Goal: Information Seeking & Learning: Check status

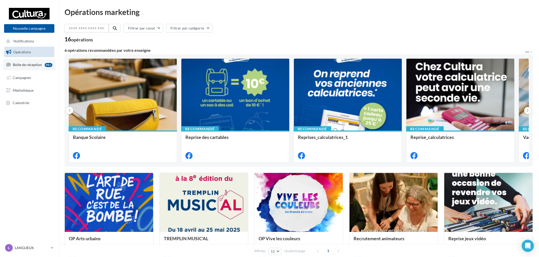
click at [21, 64] on span "Boîte de réception" at bounding box center [27, 65] width 29 height 4
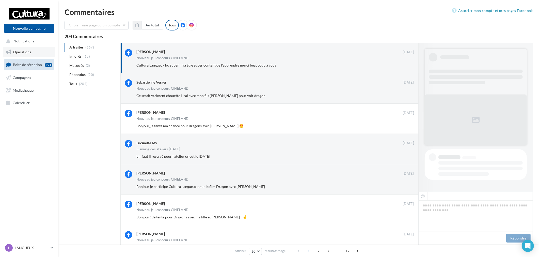
click at [22, 53] on span "Opérations" at bounding box center [22, 52] width 18 height 4
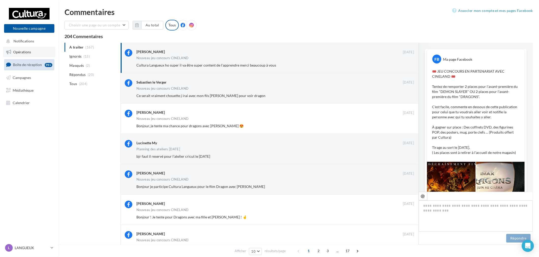
scroll to position [281, 0]
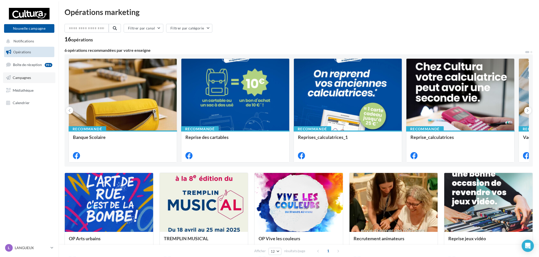
click at [19, 77] on span "Campagnes" at bounding box center [22, 78] width 18 height 4
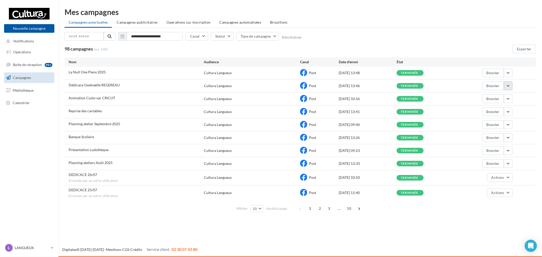
click at [513, 85] on button "button" at bounding box center [508, 86] width 9 height 9
click at [506, 93] on button "Voir les résultats" at bounding box center [487, 97] width 51 height 13
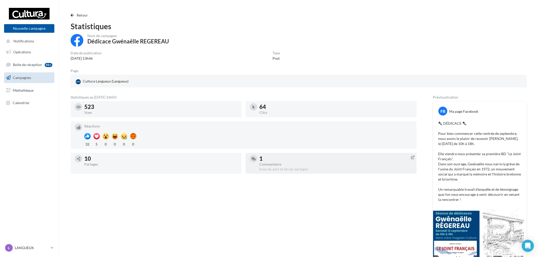
click at [266, 163] on div "Commentaire" at bounding box center [336, 165] width 153 height 4
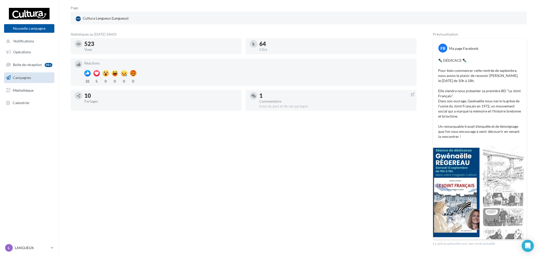
scroll to position [50, 0]
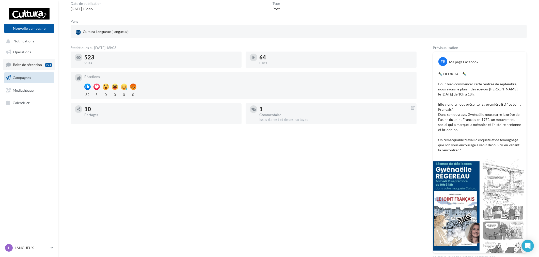
click at [45, 69] on link "Boîte de réception 99+" at bounding box center [29, 64] width 52 height 11
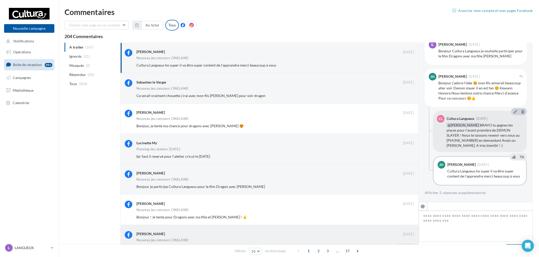
scroll to position [281, 0]
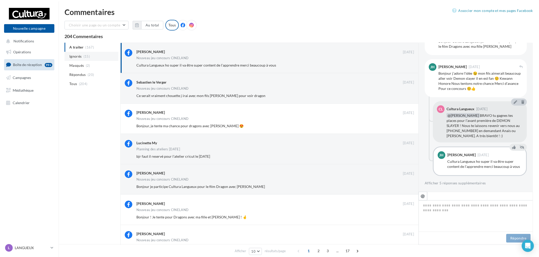
click at [82, 57] on li "Ignorés (15)" at bounding box center [92, 56] width 54 height 9
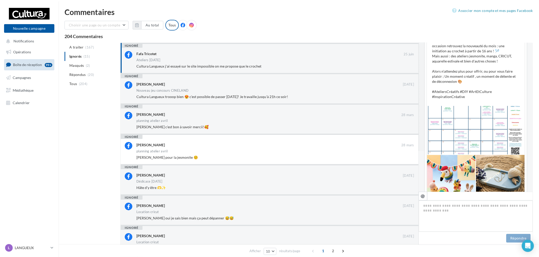
scroll to position [0, 0]
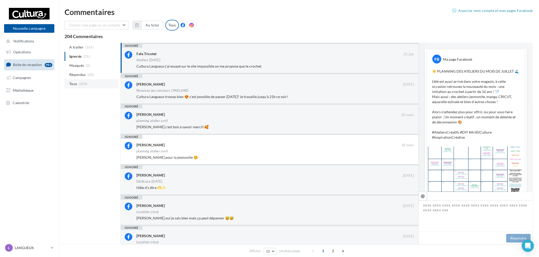
click at [70, 84] on span "Tous" at bounding box center [73, 83] width 8 height 5
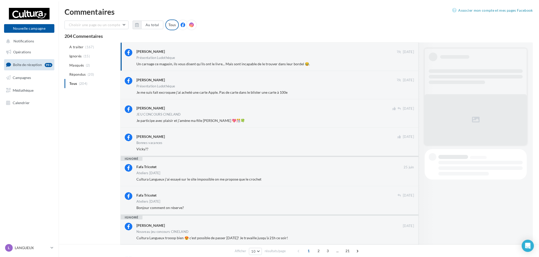
scroll to position [81, 0]
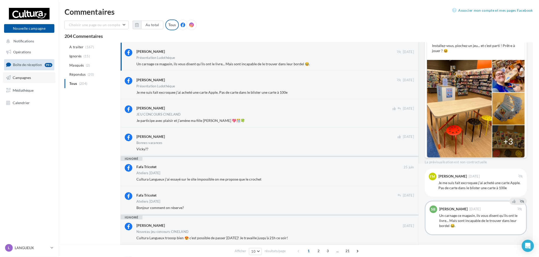
click at [21, 77] on span "Campagnes" at bounding box center [22, 78] width 18 height 4
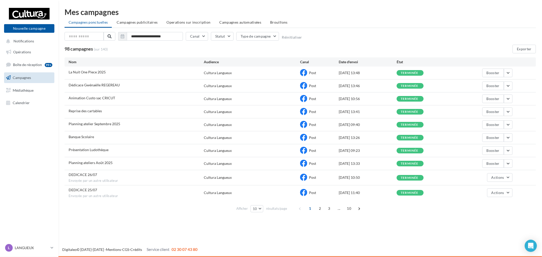
click at [179, 88] on div "Dédicace Gwénaëlle REGEREAU" at bounding box center [136, 86] width 135 height 6
click at [508, 86] on button "button" at bounding box center [508, 86] width 9 height 9
click at [492, 96] on button "Voir les résultats" at bounding box center [487, 97] width 51 height 13
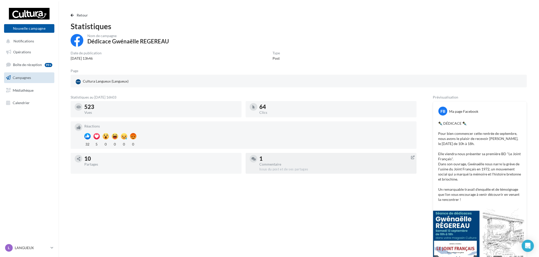
click at [414, 156] on icon at bounding box center [413, 157] width 4 height 5
